Goal: Information Seeking & Learning: Learn about a topic

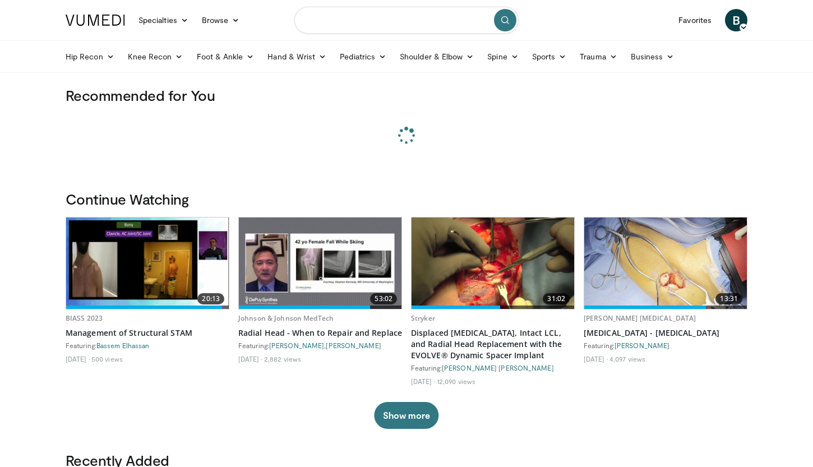
click at [397, 20] on input "Search topics, interventions" at bounding box center [407, 20] width 224 height 27
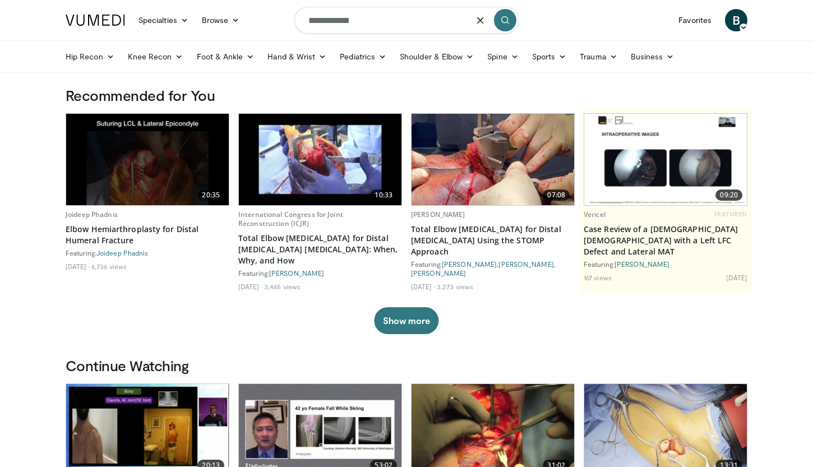
type input "**********"
click at [509, 19] on icon "submit" at bounding box center [505, 20] width 9 height 9
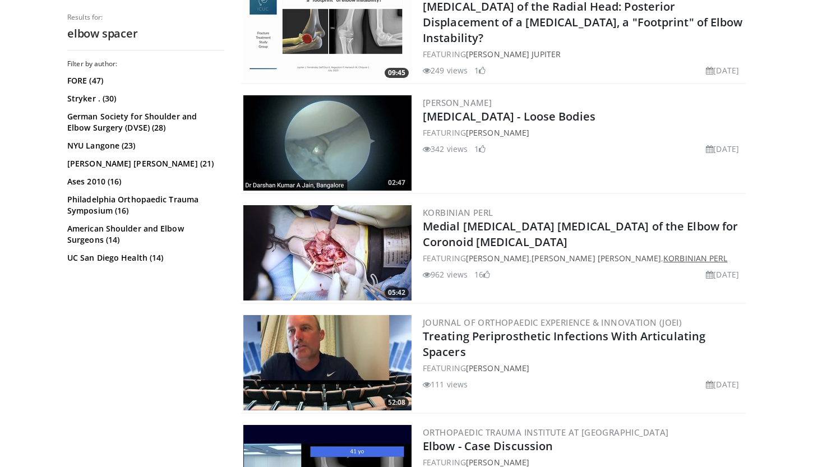
scroll to position [361, 0]
click at [562, 337] on link "Treating Periprosthetic Infections With Articulating Spacers" at bounding box center [564, 344] width 283 height 31
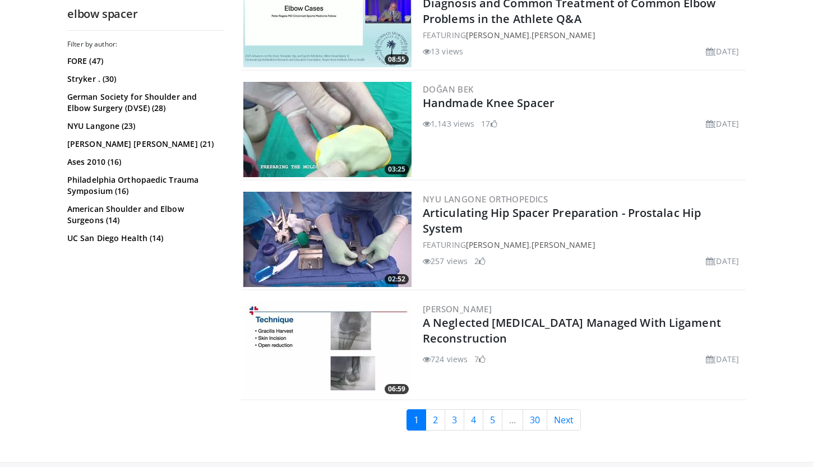
scroll to position [2708, 0]
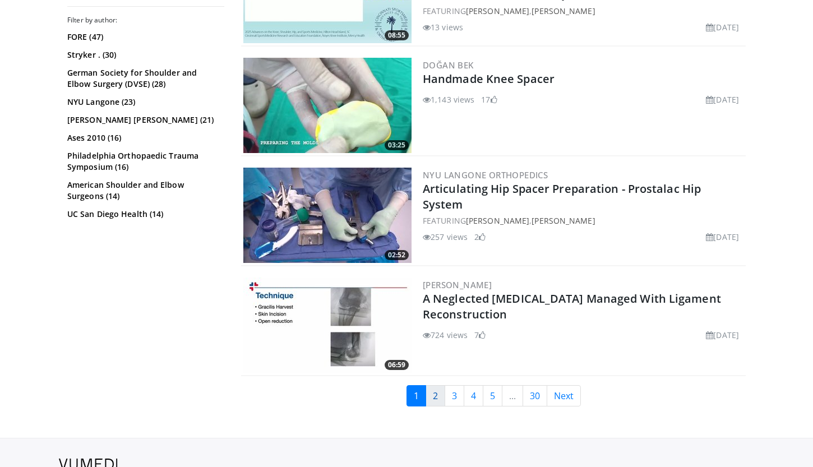
click at [436, 400] on link "2" at bounding box center [436, 395] width 20 height 21
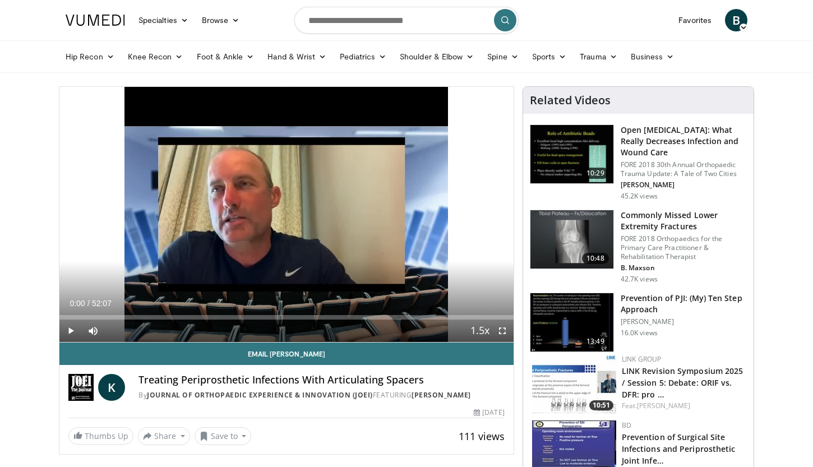
click at [73, 332] on span "Video Player" at bounding box center [70, 331] width 22 height 22
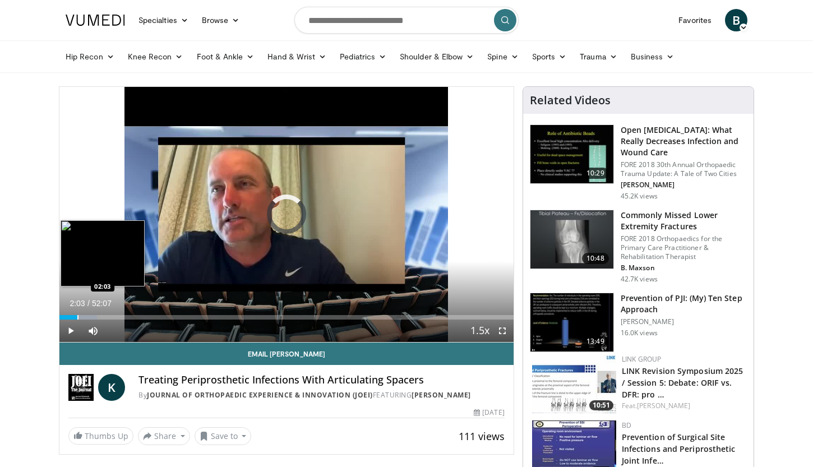
click at [77, 316] on div "Progress Bar" at bounding box center [77, 317] width 1 height 4
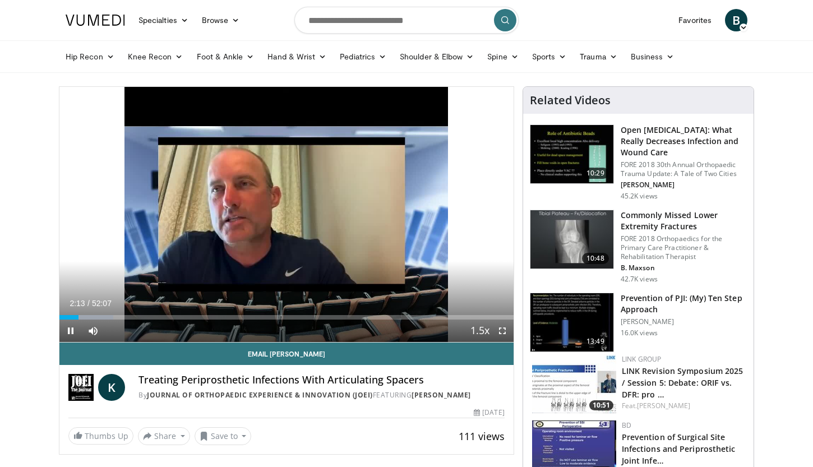
click at [502, 330] on span "Video Player" at bounding box center [502, 331] width 22 height 22
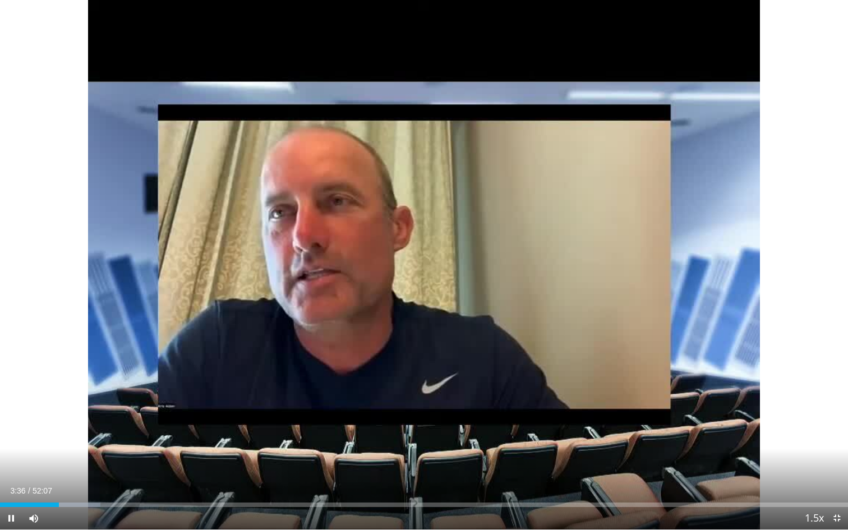
click at [813, 467] on span "Video Player" at bounding box center [837, 518] width 22 height 22
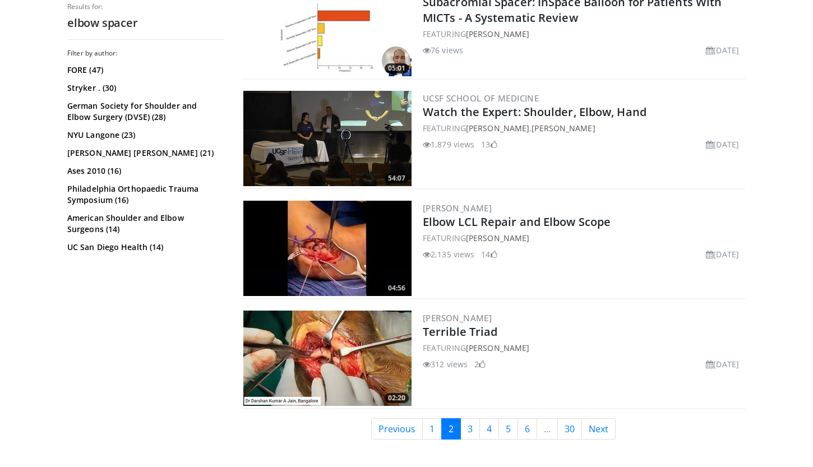
scroll to position [2575, 0]
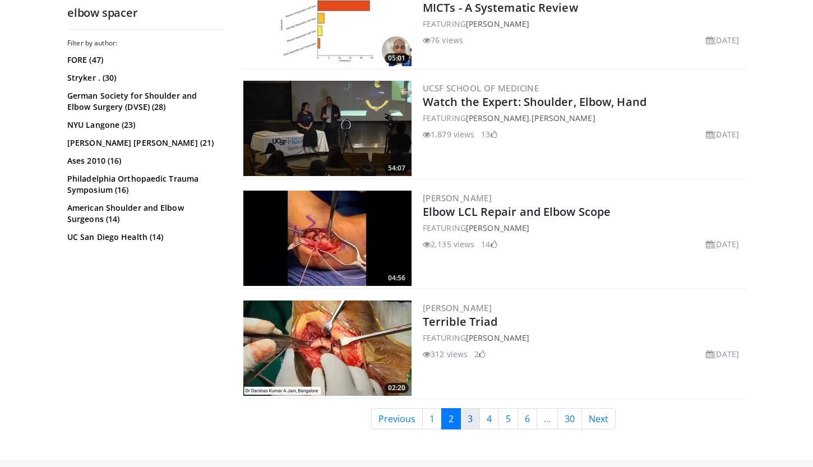
click at [470, 423] on link "3" at bounding box center [471, 418] width 20 height 21
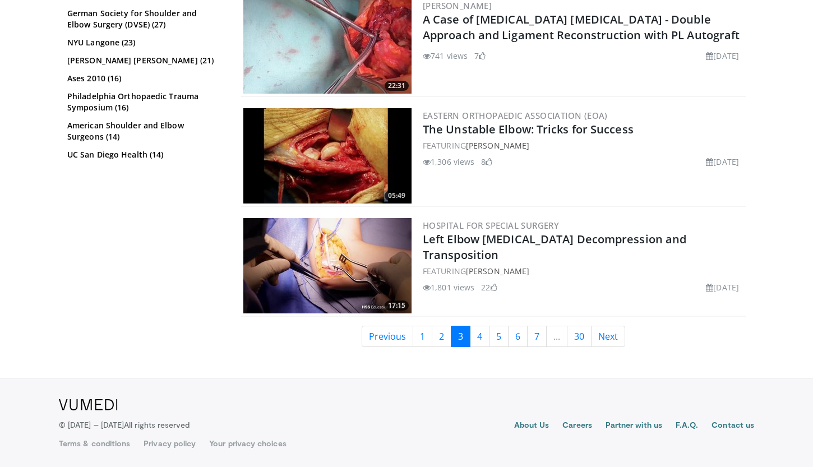
scroll to position [2113, 0]
click at [480, 340] on link "4" at bounding box center [480, 336] width 20 height 21
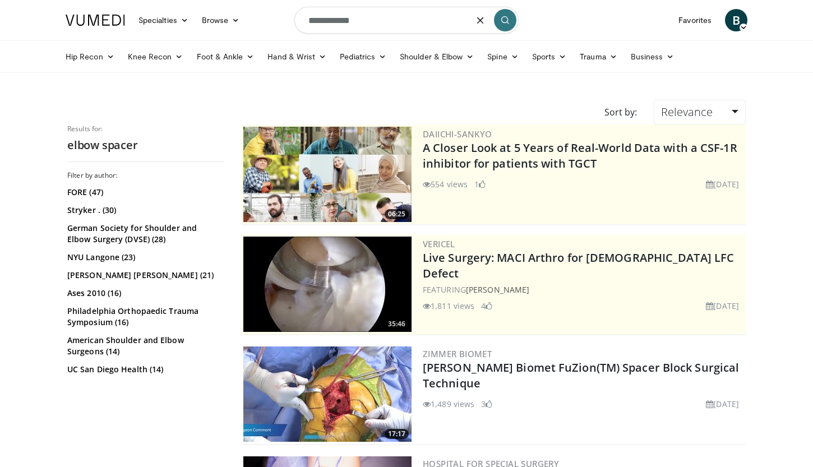
drag, startPoint x: 367, startPoint y: 22, endPoint x: 258, endPoint y: 22, distance: 110.0
click at [258, 22] on nav "Specialties Adult & Family Medicine Allergy, Asthma, Immunology Anesthesiology …" at bounding box center [407, 20] width 696 height 40
type input "**********"
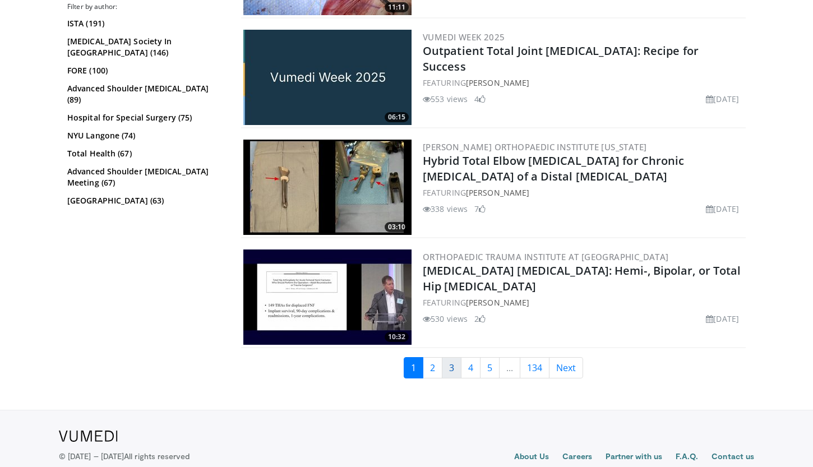
scroll to position [2401, 0]
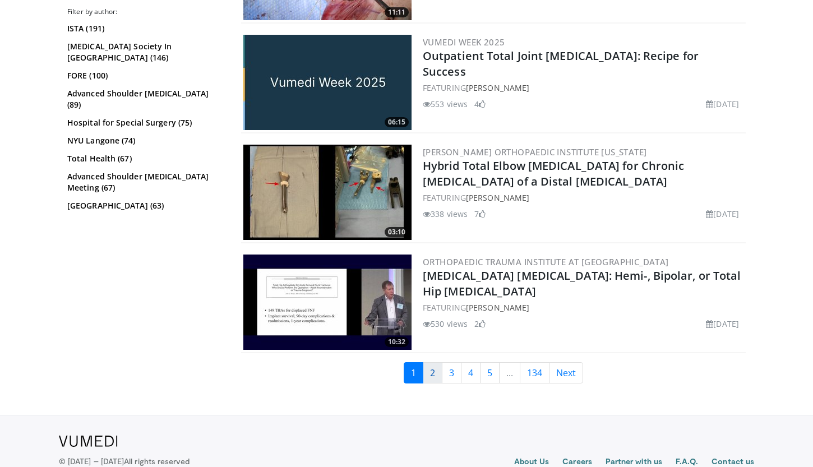
click at [433, 375] on link "2" at bounding box center [433, 372] width 20 height 21
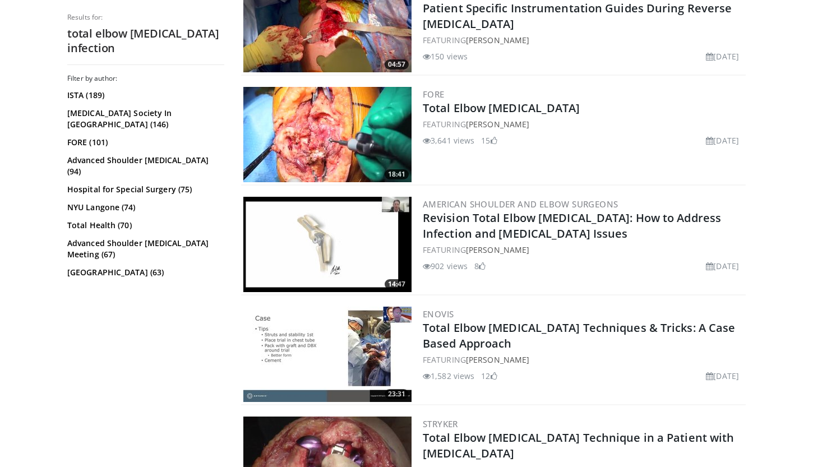
scroll to position [1475, 0]
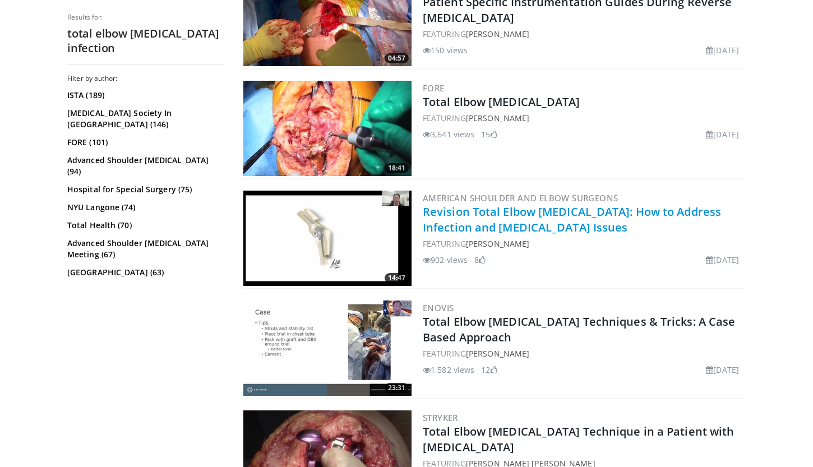
click at [550, 213] on link "Revision Total Elbow [MEDICAL_DATA]: How to Address Infection and [MEDICAL_DATA…" at bounding box center [572, 219] width 298 height 31
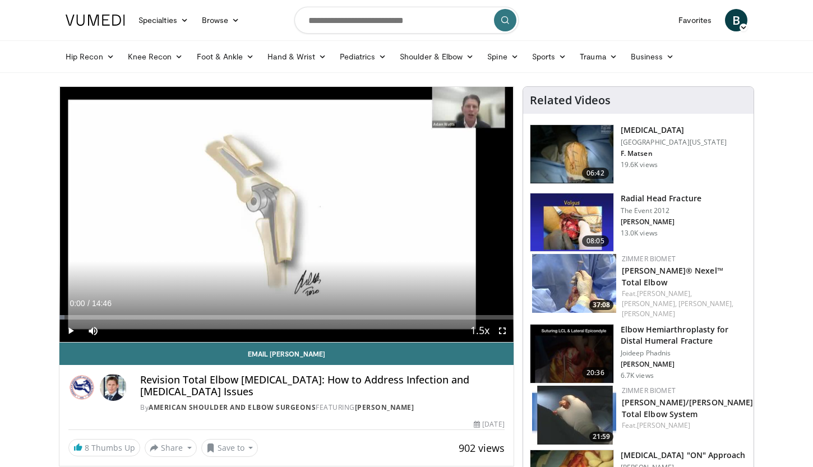
click at [70, 332] on span "Video Player" at bounding box center [70, 331] width 22 height 22
click at [75, 316] on div "Progress Bar" at bounding box center [75, 317] width 1 height 4
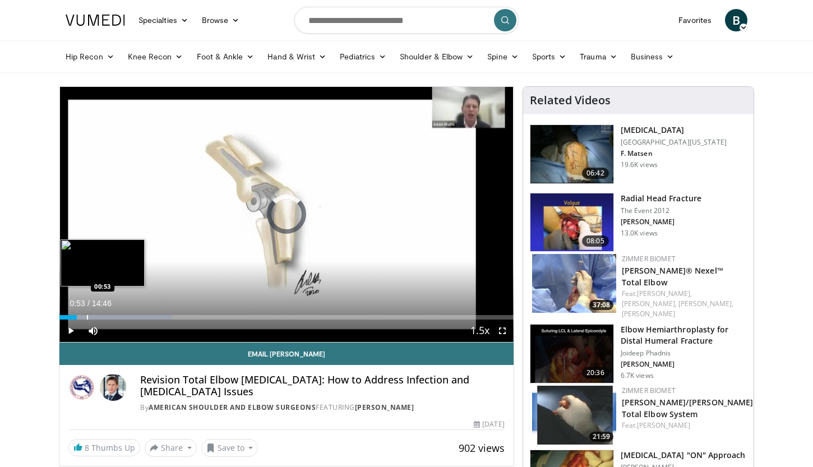
click at [87, 317] on div "Progress Bar" at bounding box center [87, 317] width 1 height 4
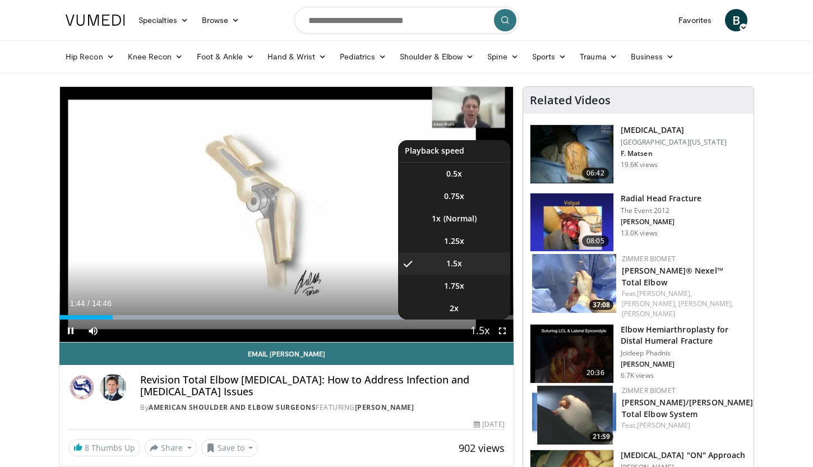
click at [485, 335] on span "Video Player" at bounding box center [480, 331] width 16 height 22
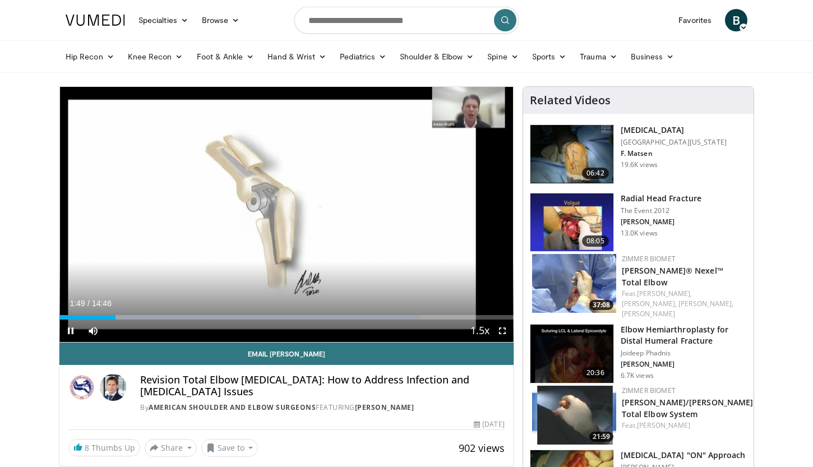
click at [500, 333] on span "Video Player" at bounding box center [502, 331] width 22 height 22
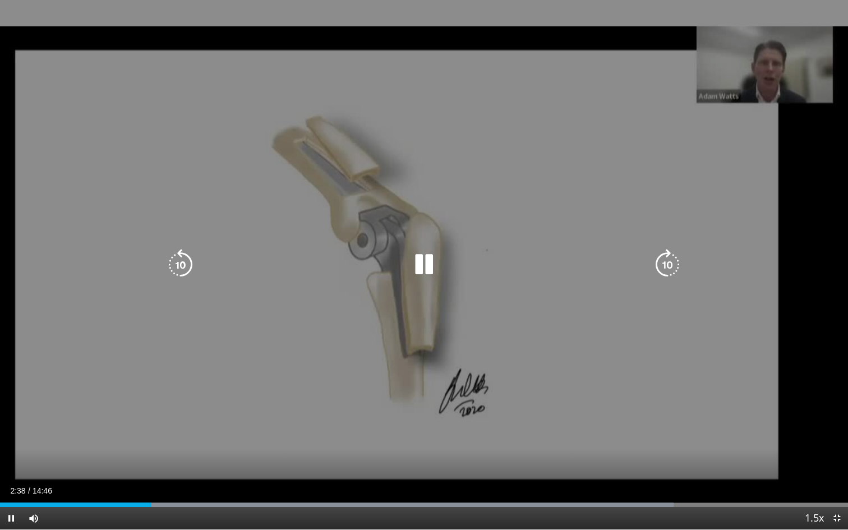
click at [531, 462] on div "10 seconds Tap to unmute" at bounding box center [424, 265] width 848 height 530
click at [426, 261] on icon "Video Player" at bounding box center [423, 264] width 31 height 31
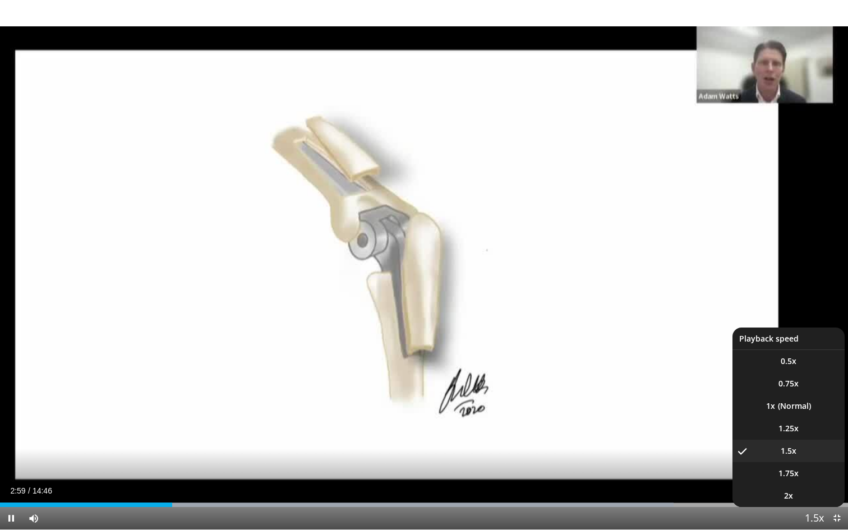
click at [813, 467] on span "Video Player" at bounding box center [815, 519] width 16 height 22
click at [811, 467] on li "2x" at bounding box center [789, 496] width 112 height 22
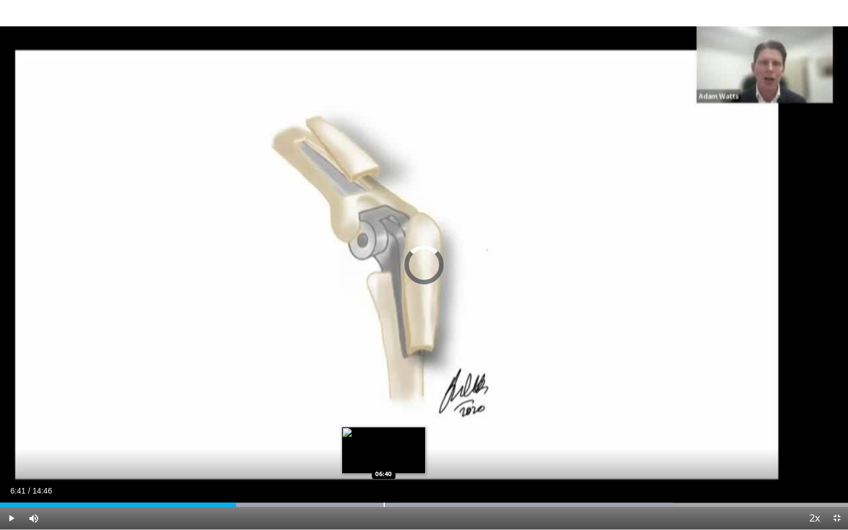
click at [384, 467] on div "Loaded : 79.44% 06:41 06:40" at bounding box center [424, 502] width 848 height 11
click at [385, 467] on div "Progress Bar" at bounding box center [385, 505] width 1 height 4
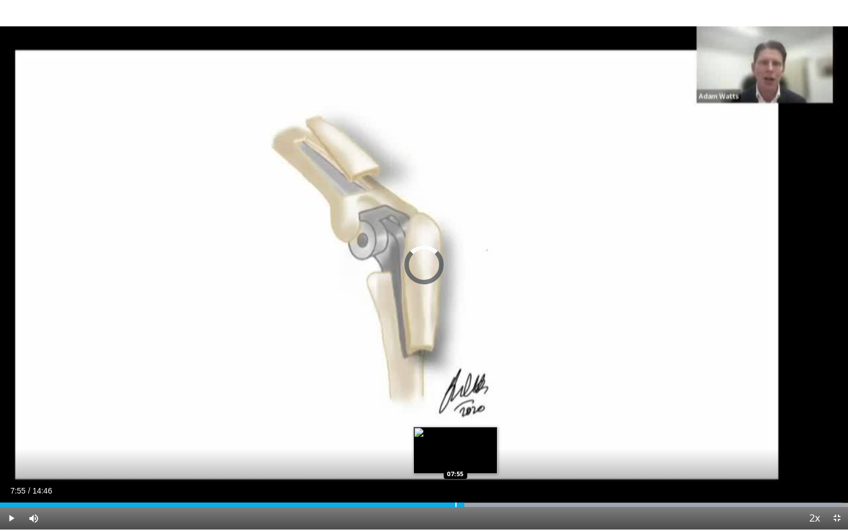
click at [456, 467] on div "Progress Bar" at bounding box center [456, 505] width 1 height 4
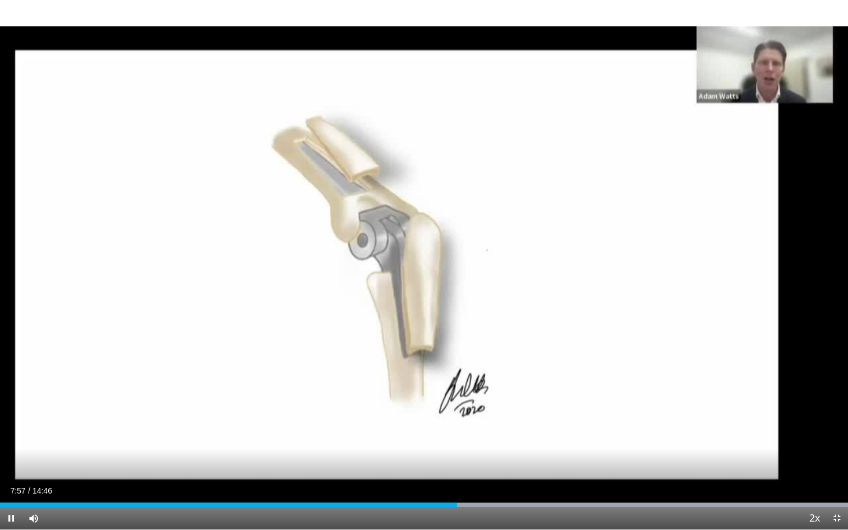
click at [10, 467] on span "Video Player" at bounding box center [11, 518] width 22 height 22
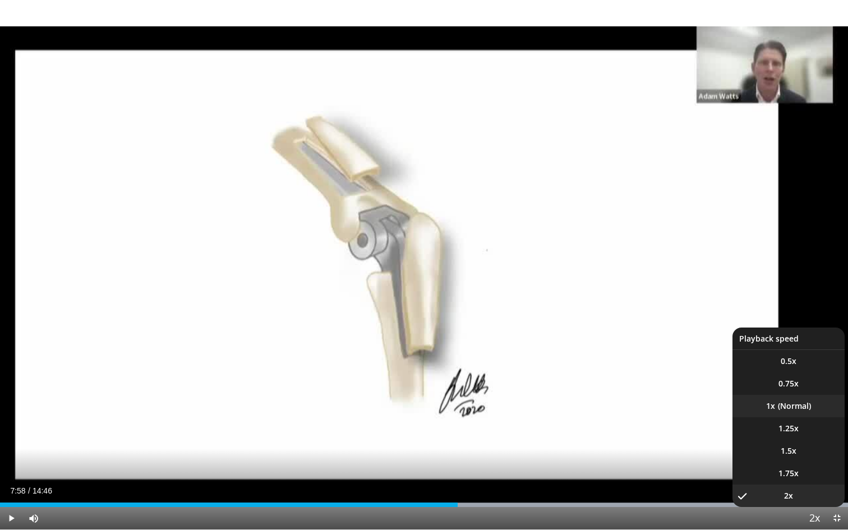
click at [798, 411] on li "1x" at bounding box center [789, 406] width 112 height 22
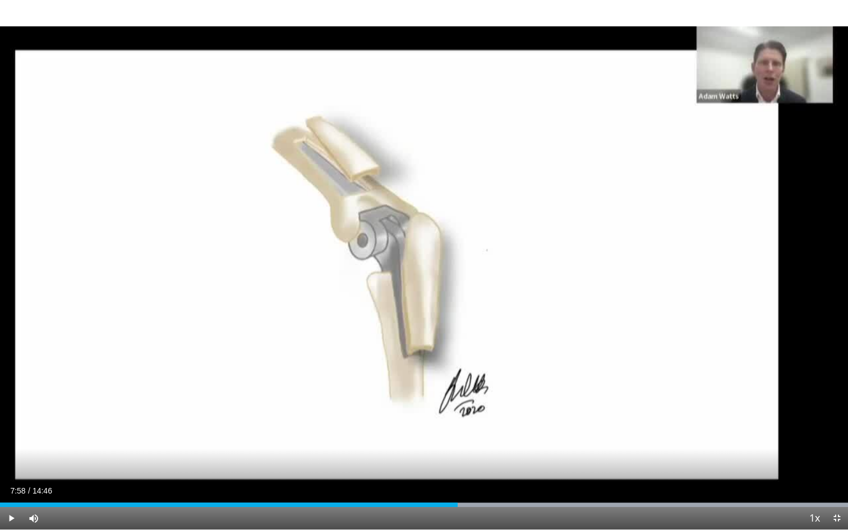
click at [10, 467] on span "Video Player" at bounding box center [11, 518] width 22 height 22
click at [493, 467] on div "Loaded : 99.99% 08:26 08:34" at bounding box center [424, 502] width 848 height 11
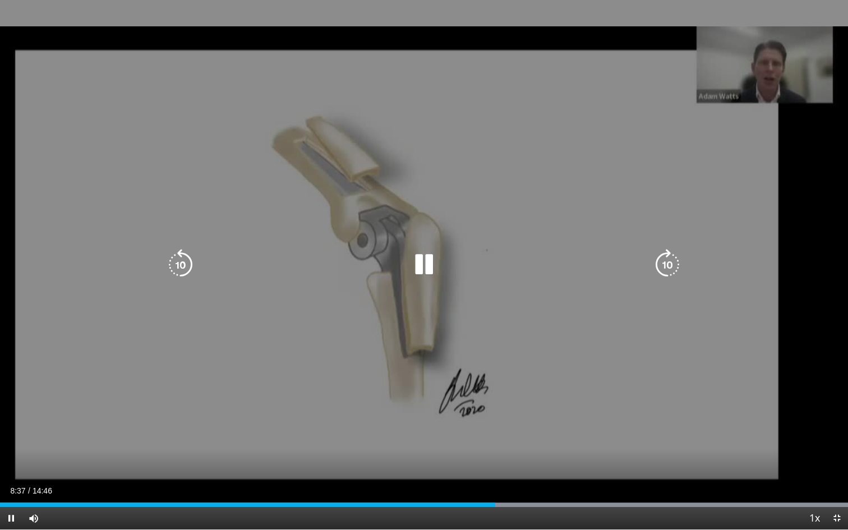
click at [508, 467] on video-js "**********" at bounding box center [424, 265] width 848 height 530
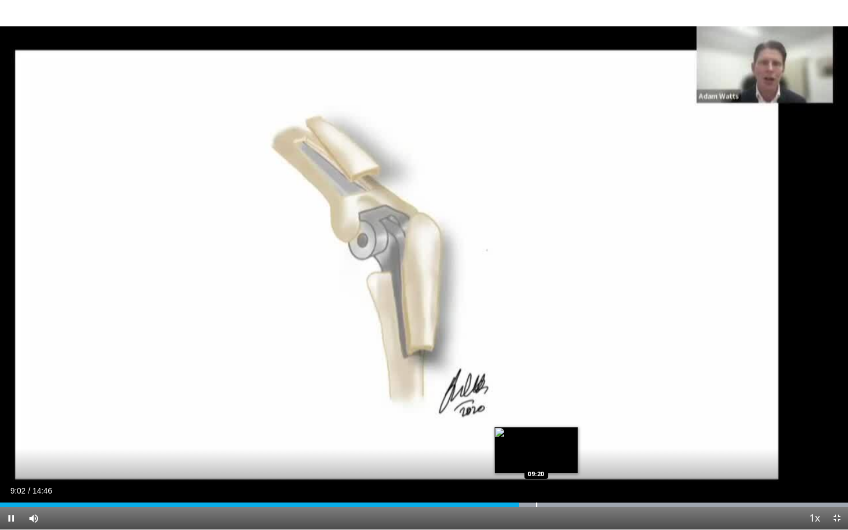
click at [537, 467] on div "Progress Bar" at bounding box center [536, 505] width 1 height 4
click at [564, 467] on div "Progress Bar" at bounding box center [564, 505] width 1 height 4
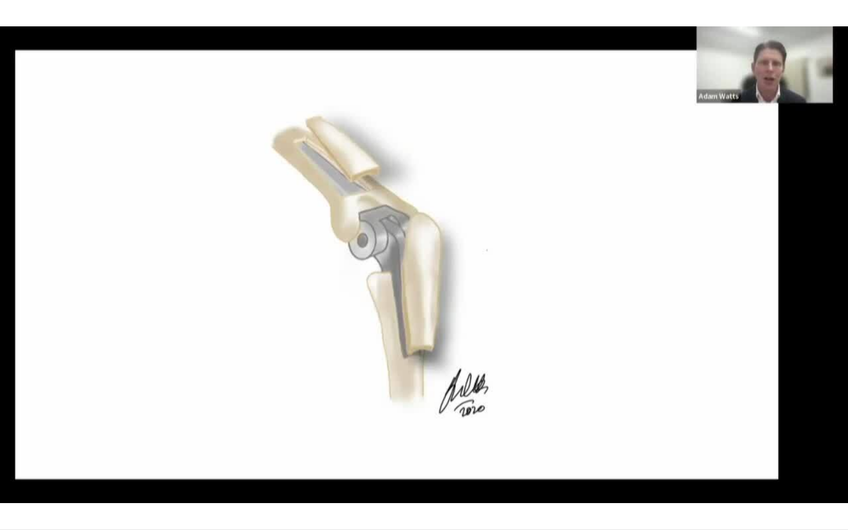
click at [813, 467] on div "10 seconds Tap to unmute" at bounding box center [424, 265] width 848 height 530
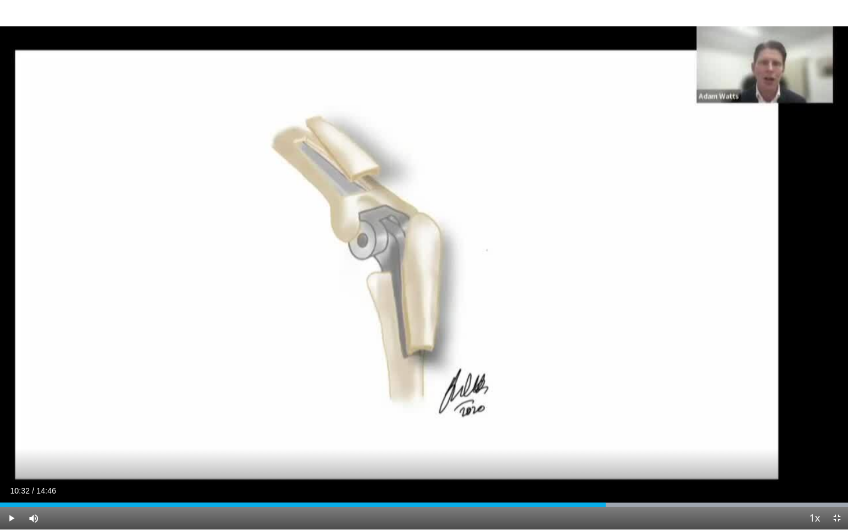
click at [813, 467] on span "Video Player" at bounding box center [837, 518] width 22 height 22
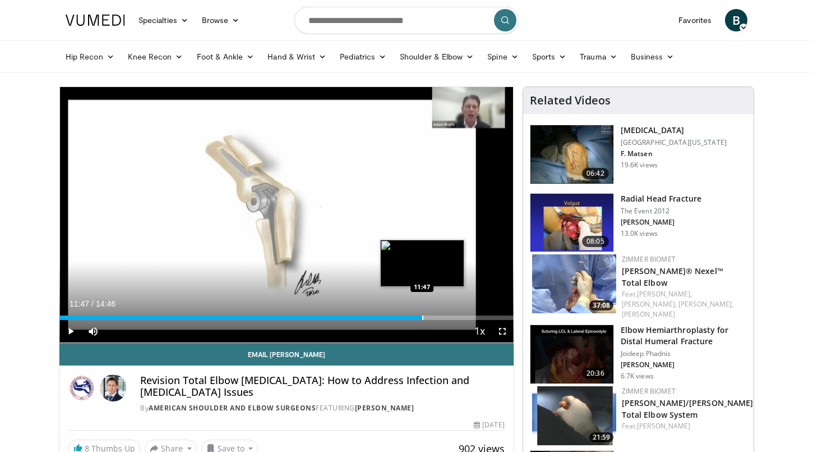
drag, startPoint x: 385, startPoint y: 317, endPoint x: 422, endPoint y: 319, distance: 37.7
click at [422, 319] on div "Progress Bar" at bounding box center [422, 317] width 1 height 4
